Goal: Navigation & Orientation: Find specific page/section

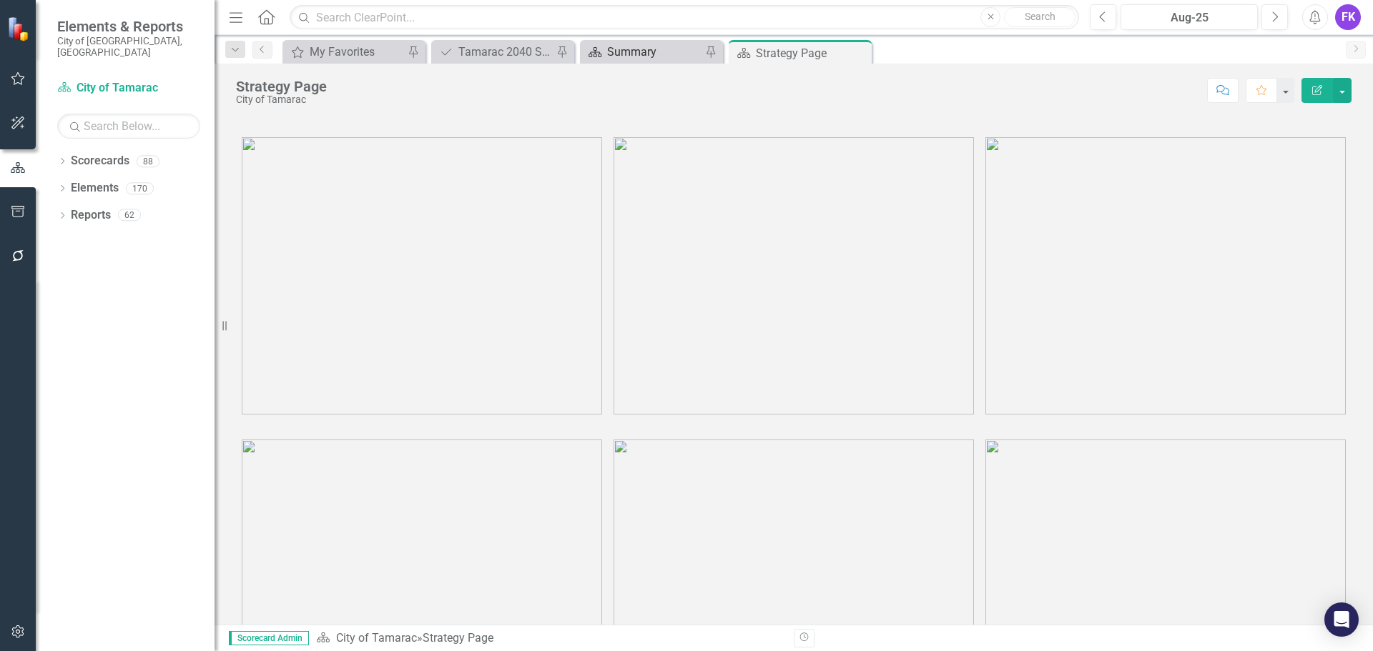
click at [632, 50] on div "Summary" at bounding box center [654, 52] width 94 height 18
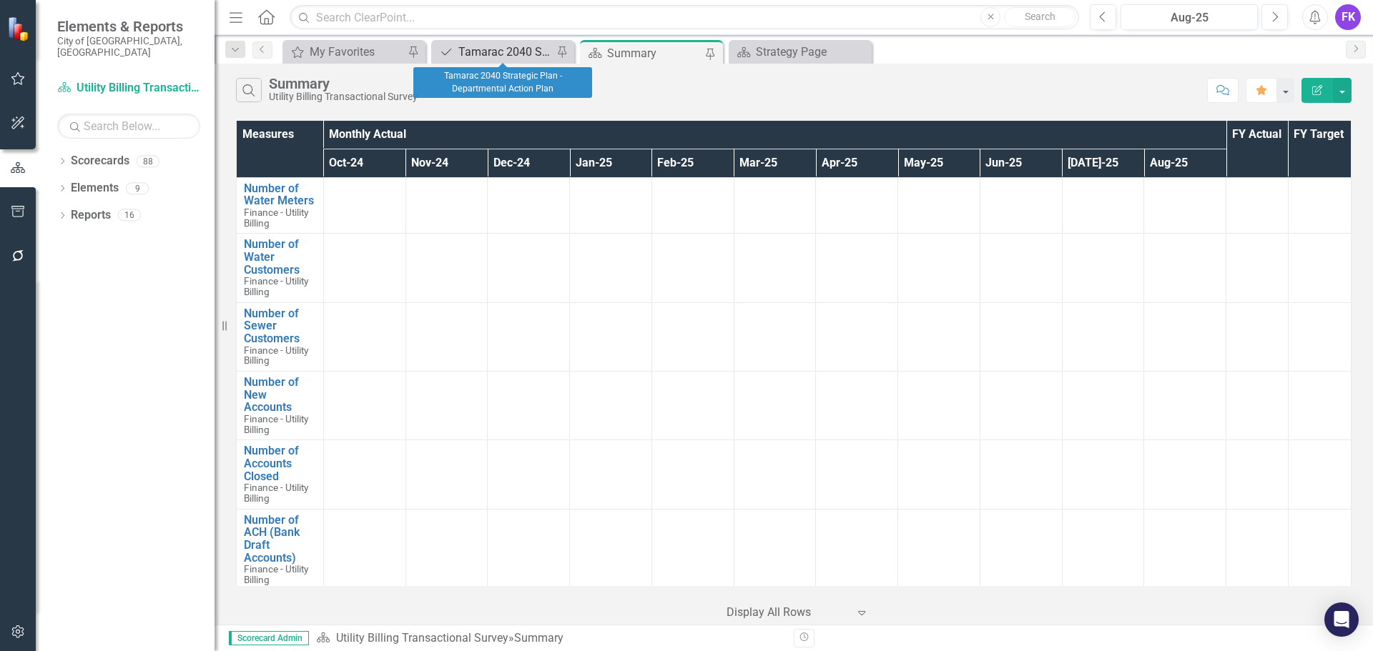
click at [511, 50] on div "Tamarac 2040 Strategic Plan - Departmental Action Plan" at bounding box center [505, 52] width 94 height 18
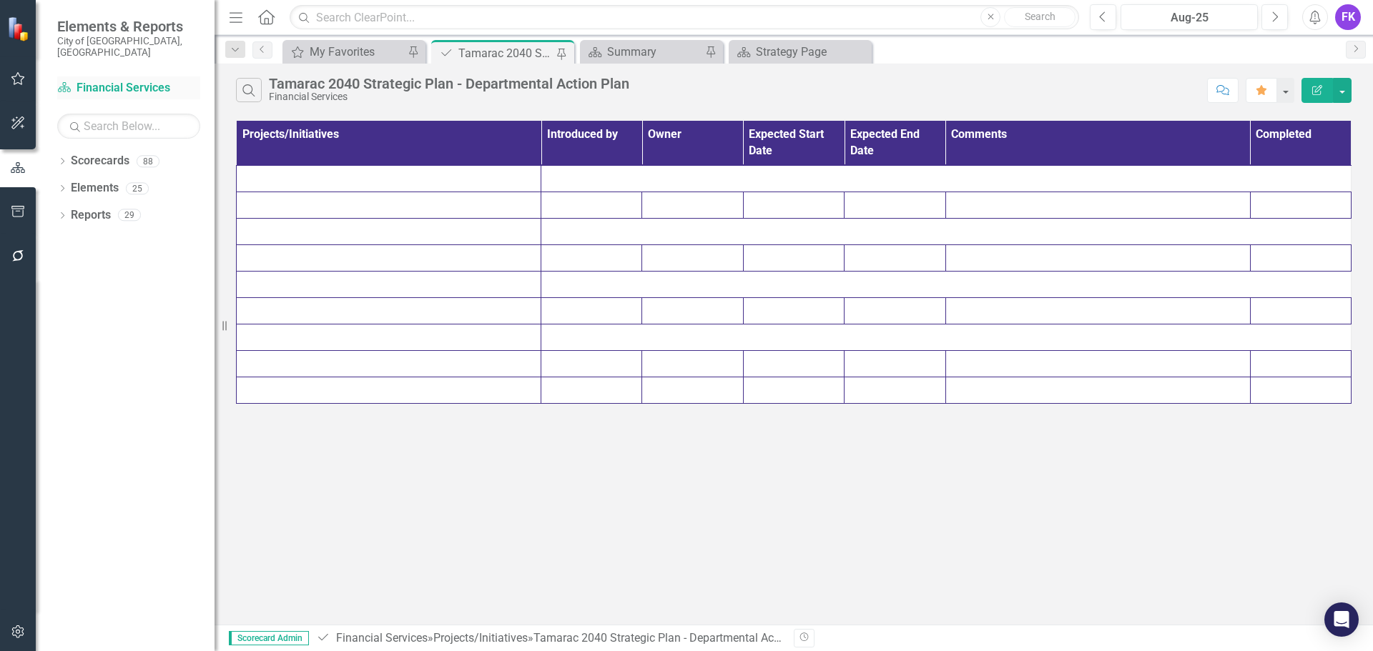
click at [97, 80] on link "Scorecard Financial Services" at bounding box center [128, 88] width 143 height 16
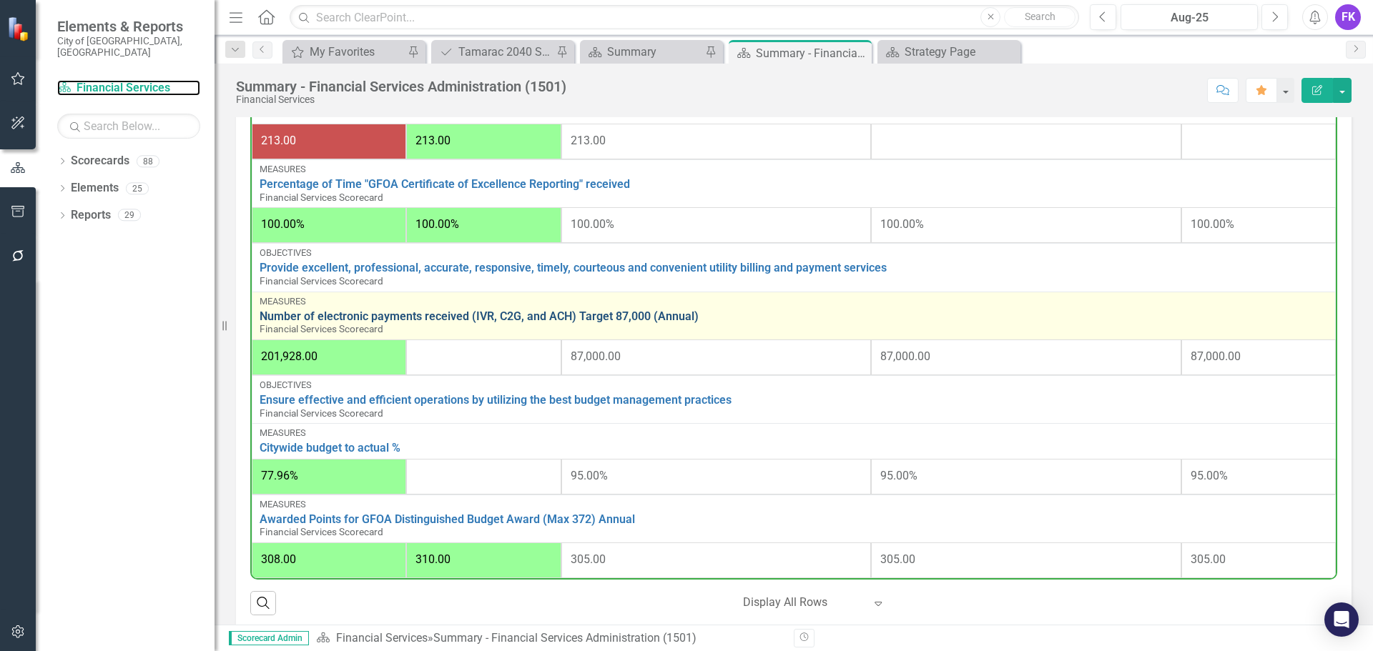
scroll to position [715, 0]
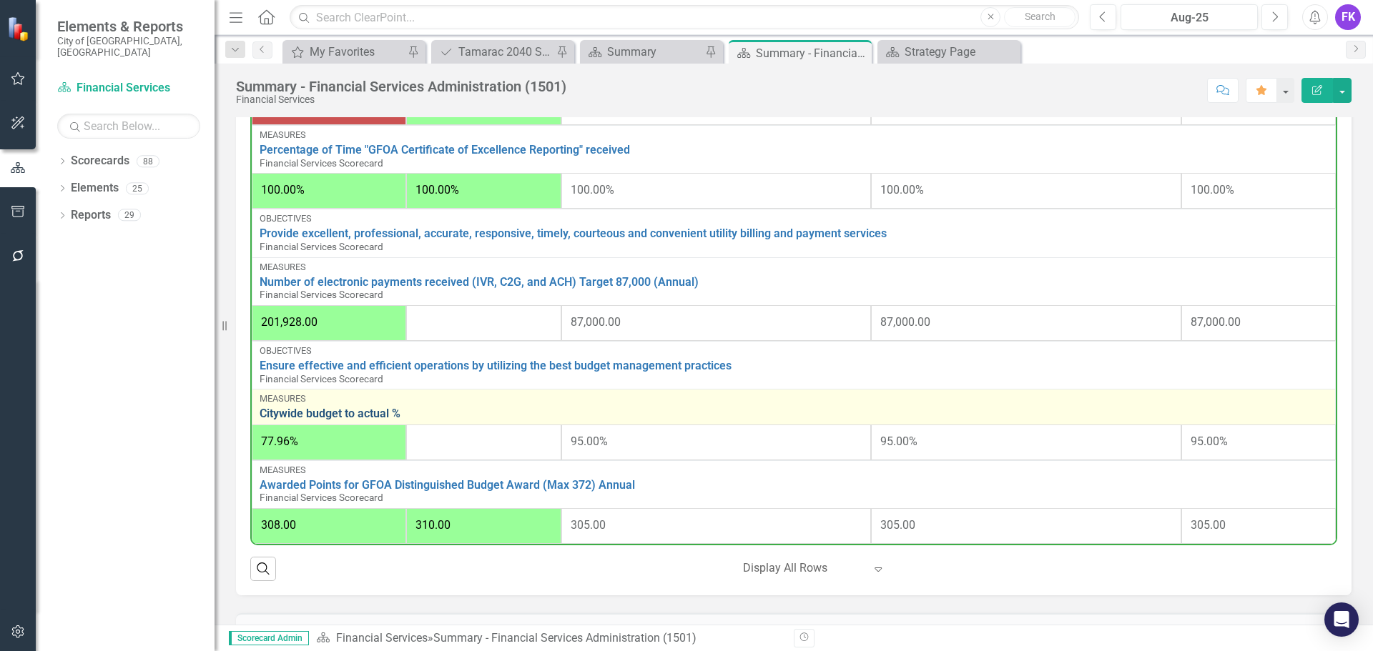
click at [309, 421] on link "Citywide budget to actual %" at bounding box center [794, 414] width 1068 height 13
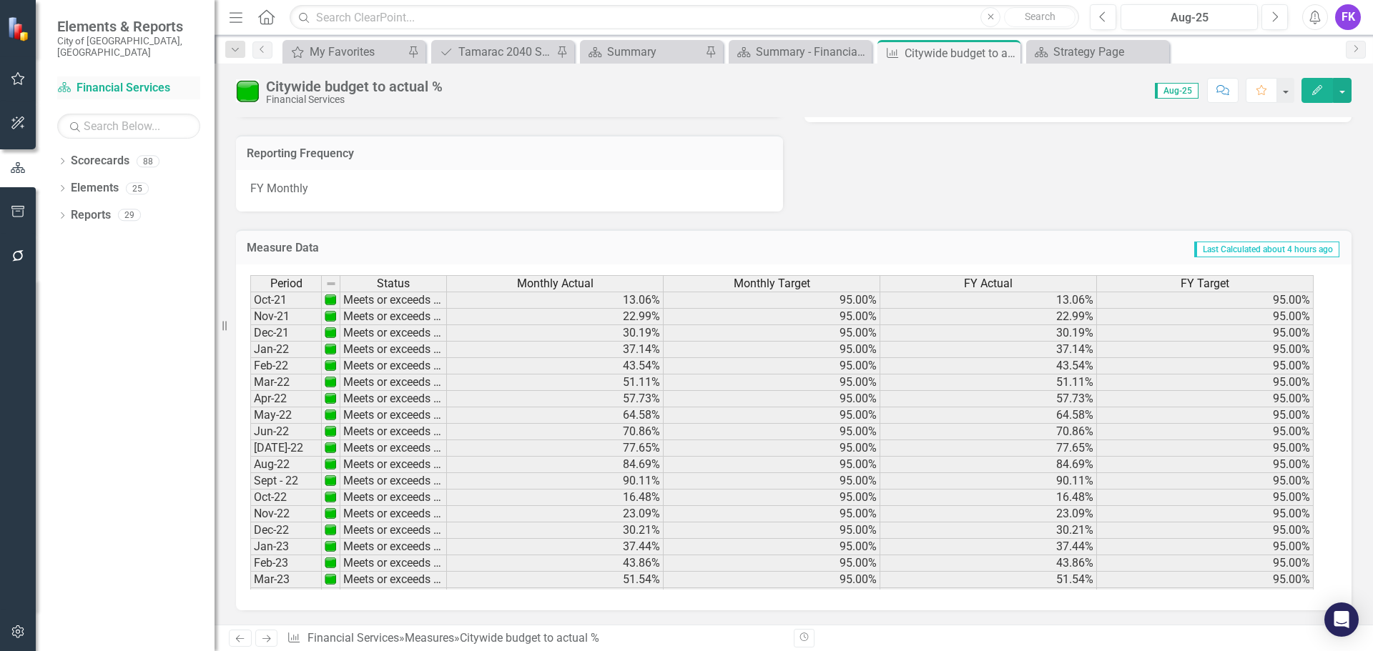
click at [114, 80] on link "Scorecard Financial Services" at bounding box center [128, 88] width 143 height 16
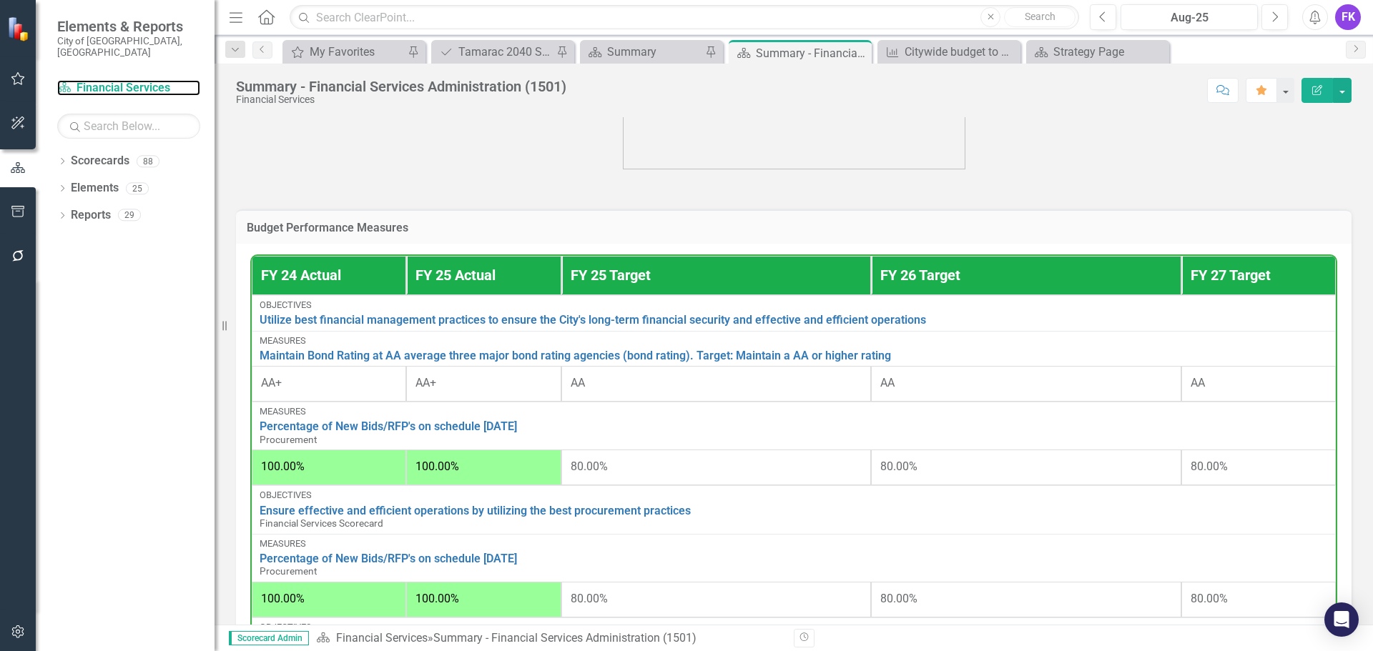
scroll to position [572, 0]
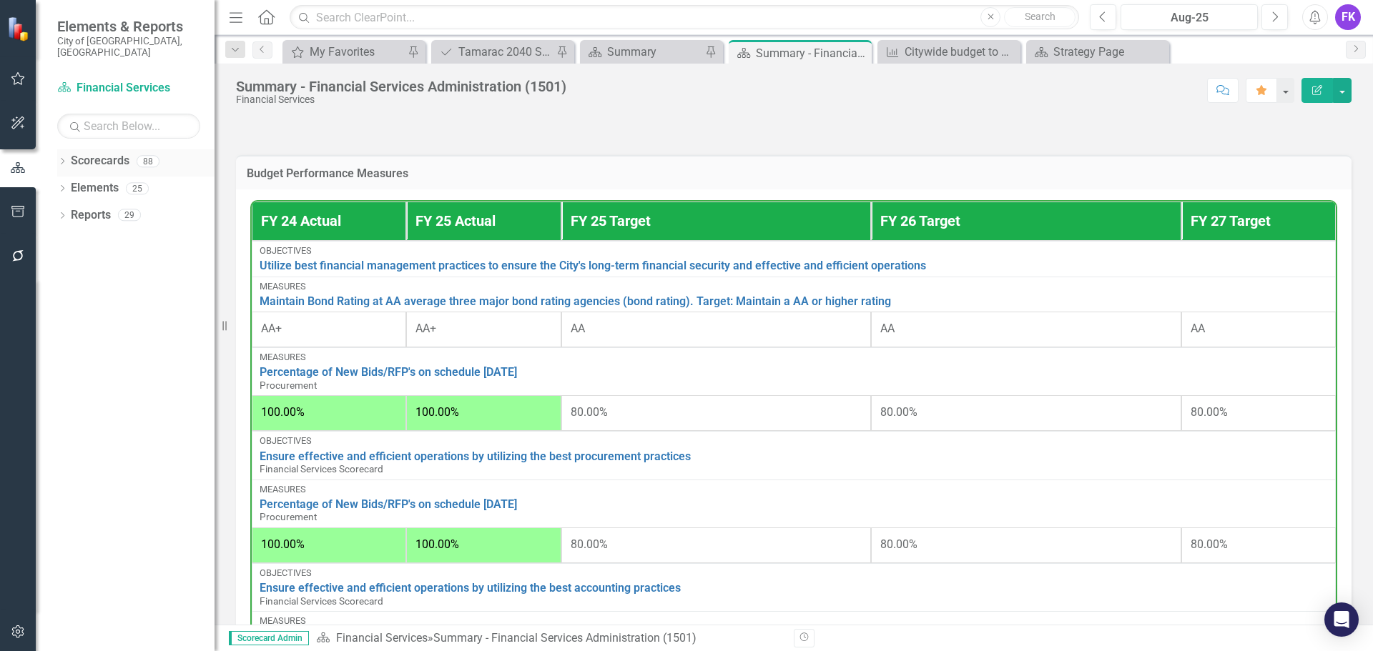
click at [104, 153] on link "Scorecards" at bounding box center [100, 161] width 59 height 16
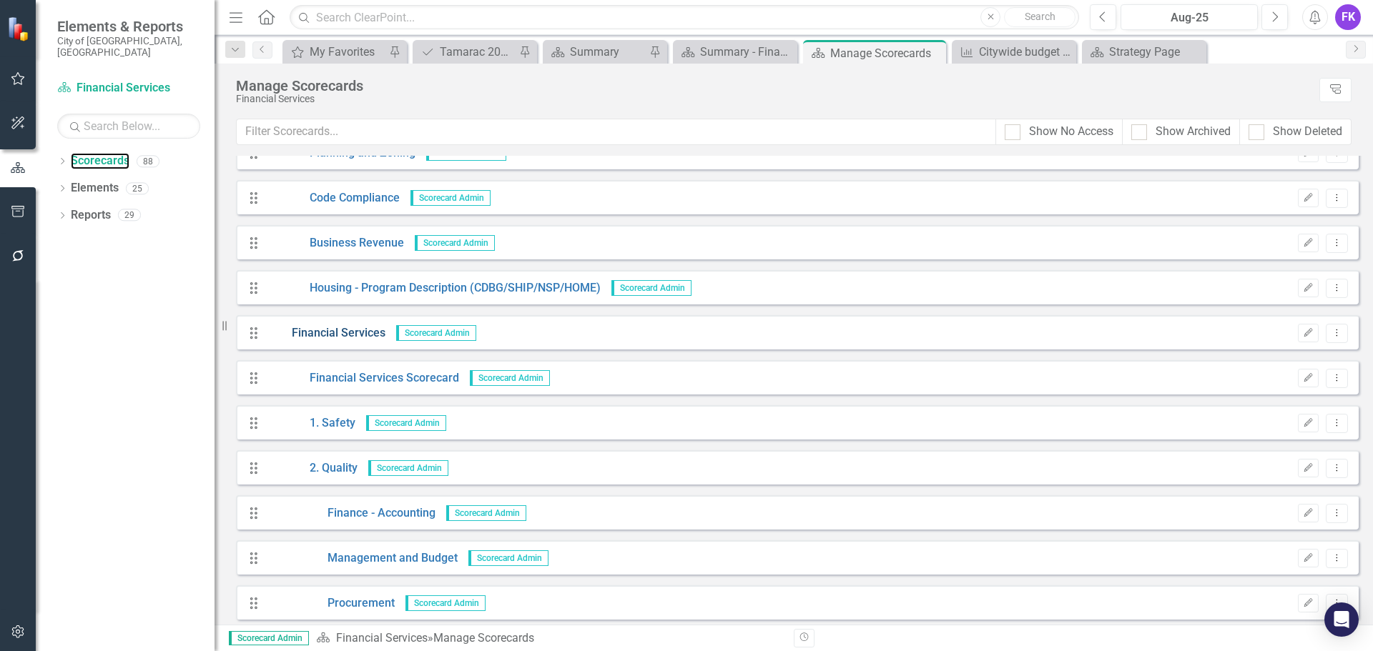
scroll to position [858, 0]
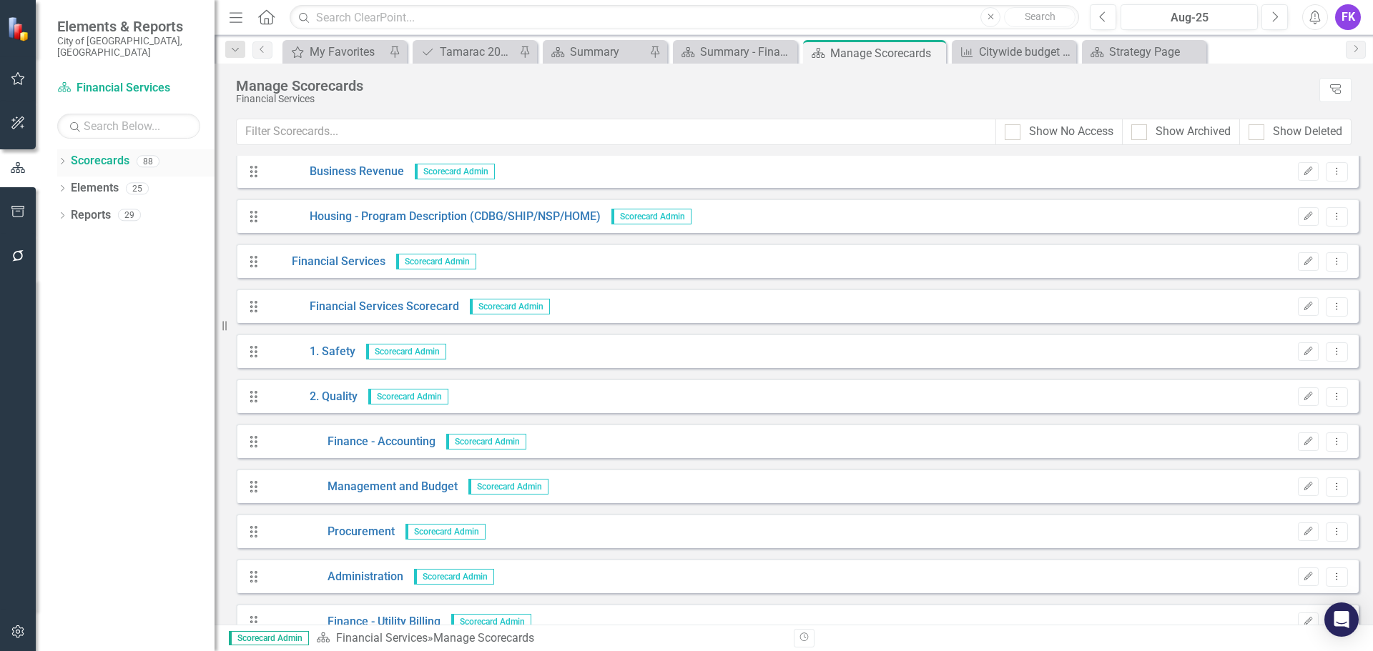
click at [86, 153] on link "Scorecards" at bounding box center [100, 161] width 59 height 16
click at [63, 159] on icon "Dropdown" at bounding box center [62, 163] width 10 height 8
click at [72, 185] on icon at bounding box center [71, 188] width 4 height 7
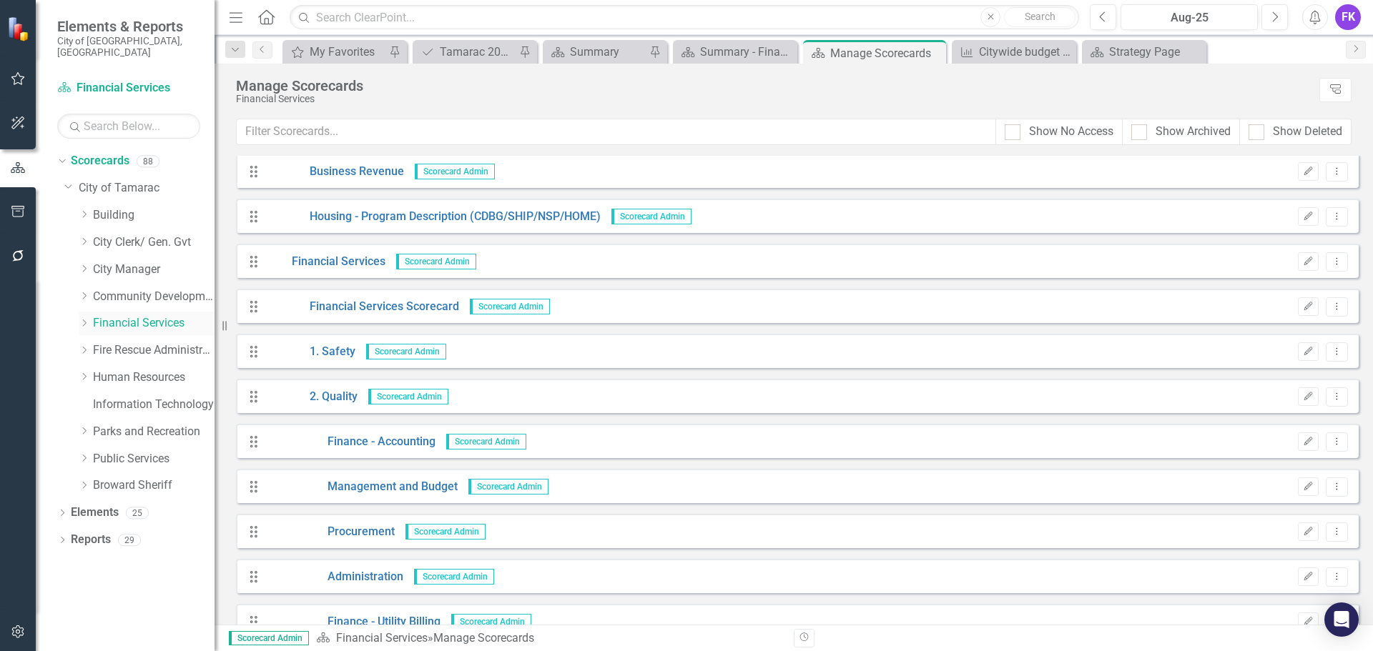
click at [84, 319] on icon "Dropdown" at bounding box center [84, 323] width 11 height 9
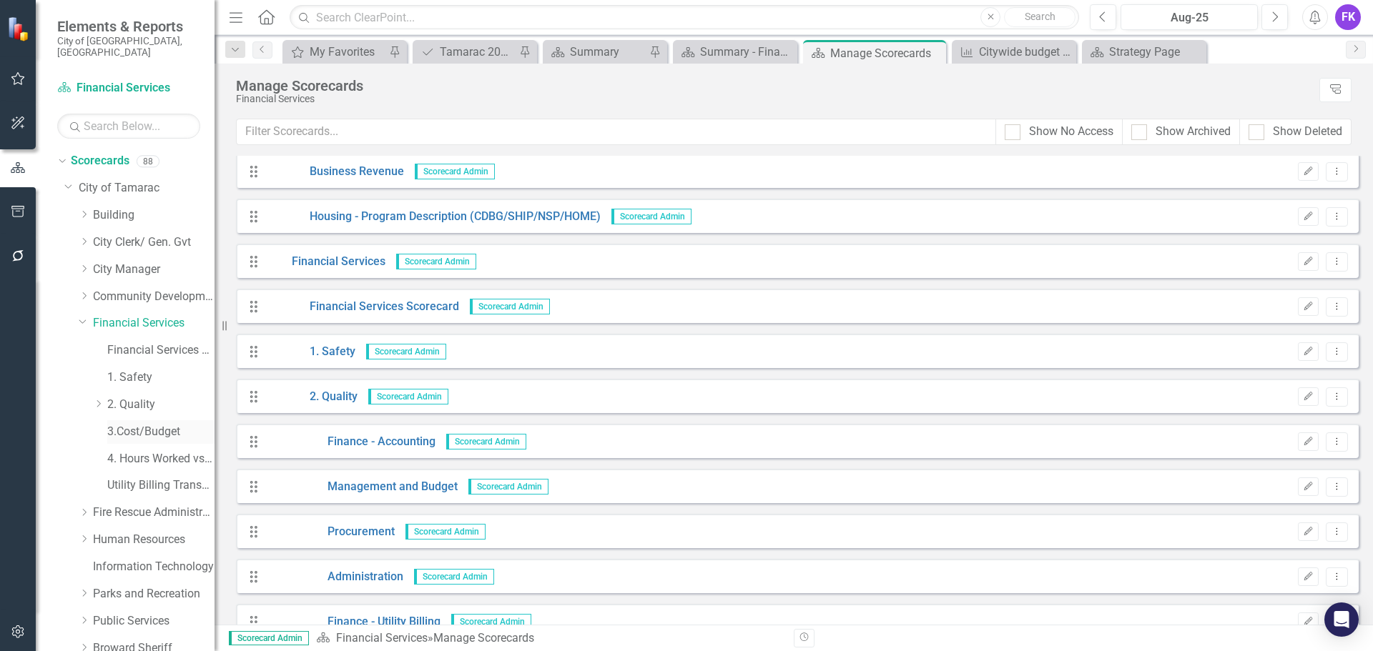
click at [112, 424] on link "3.Cost/Budget" at bounding box center [160, 432] width 107 height 16
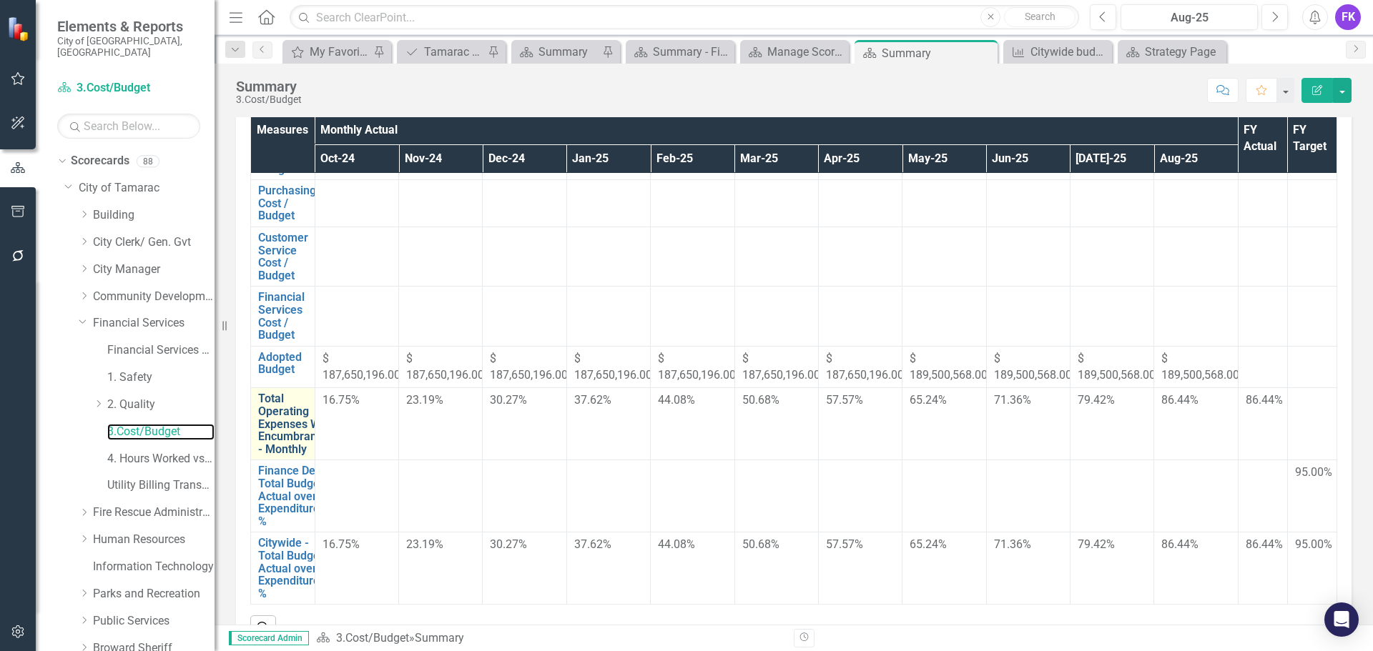
scroll to position [143, 0]
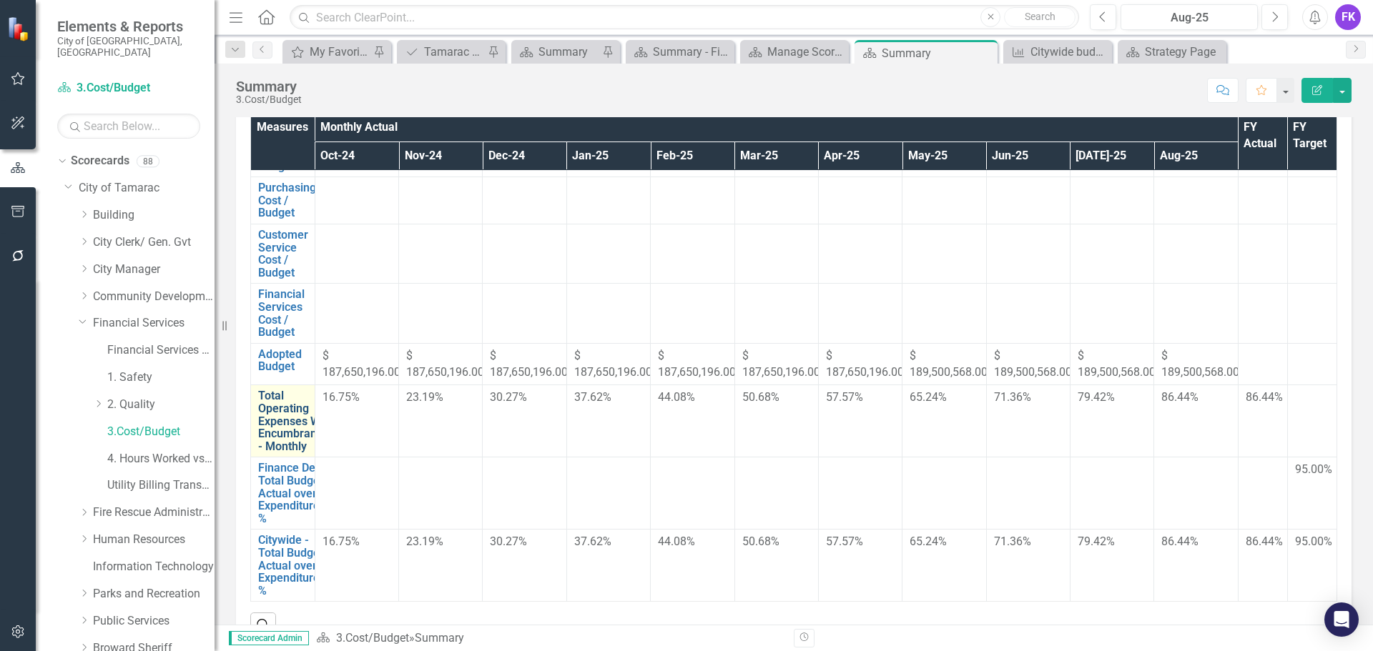
click at [291, 422] on link "Total Operating Expenses With Encumbrances - Monthly" at bounding box center [296, 421] width 77 height 63
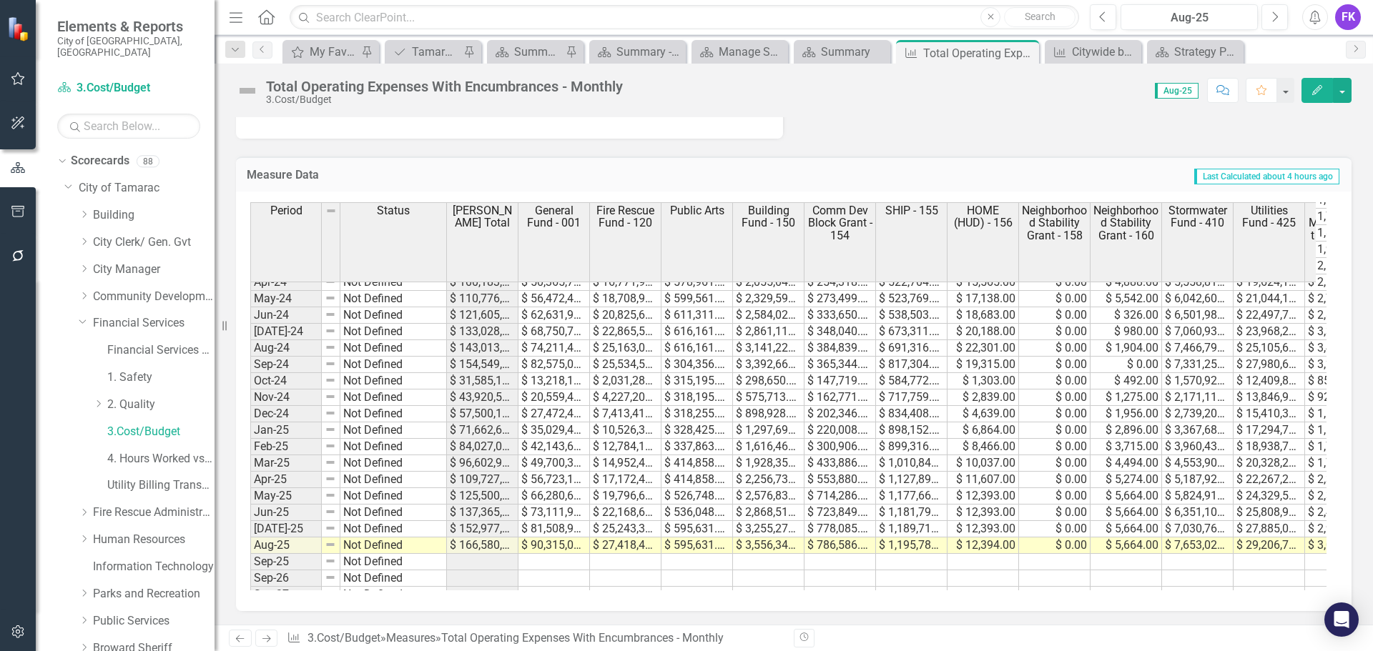
scroll to position [526, 0]
